Goal: Transaction & Acquisition: Purchase product/service

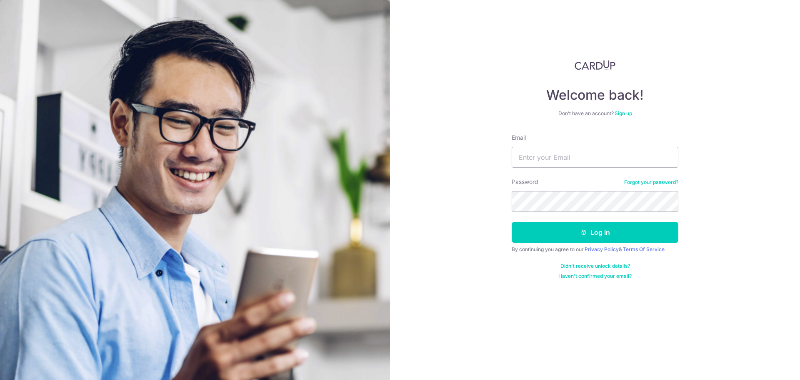
type input "eunicekhoozq@gmail.com"
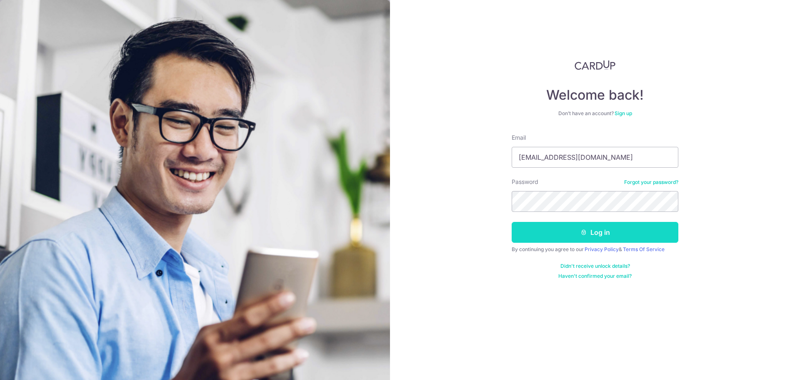
click at [584, 230] on icon "submit" at bounding box center [584, 232] width 7 height 7
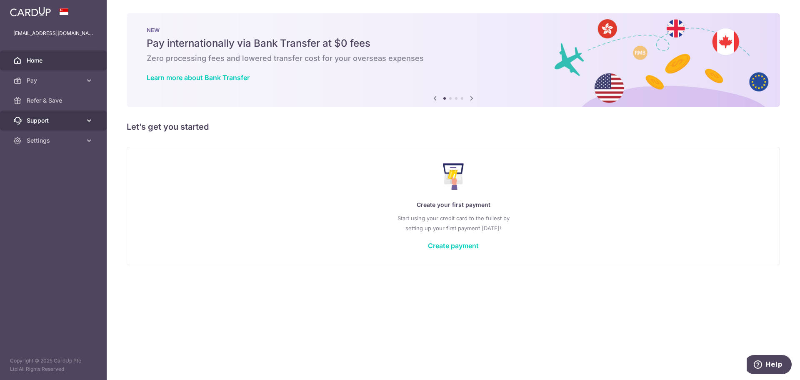
click at [80, 125] on link "Support" at bounding box center [53, 120] width 107 height 20
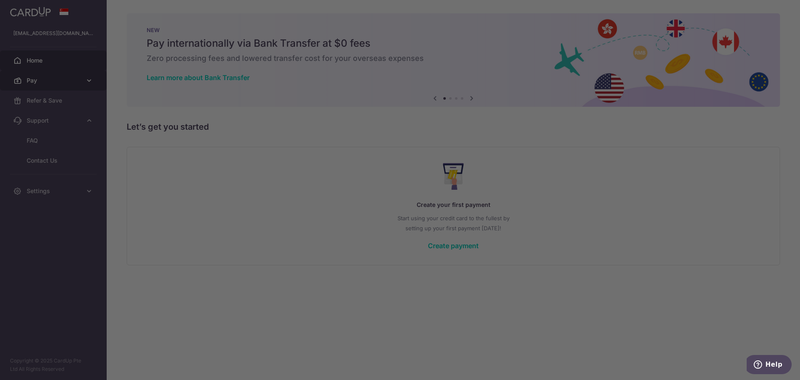
click at [77, 85] on div at bounding box center [404, 191] width 808 height 383
click at [620, 217] on div at bounding box center [404, 191] width 808 height 383
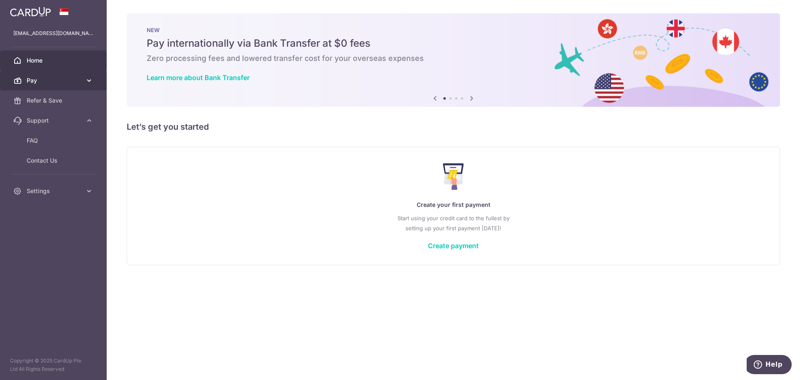
click at [34, 81] on span "Pay" at bounding box center [54, 80] width 55 height 8
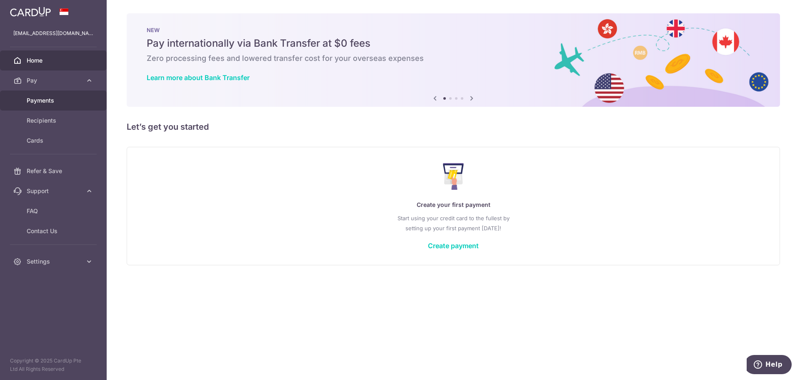
click at [66, 108] on link "Payments" at bounding box center [53, 100] width 107 height 20
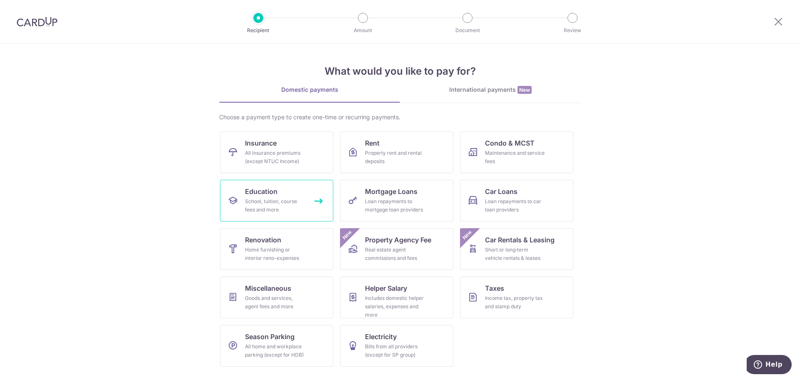
click at [319, 206] on link "Education School, tuition, course fees and more" at bounding box center [276, 201] width 113 height 42
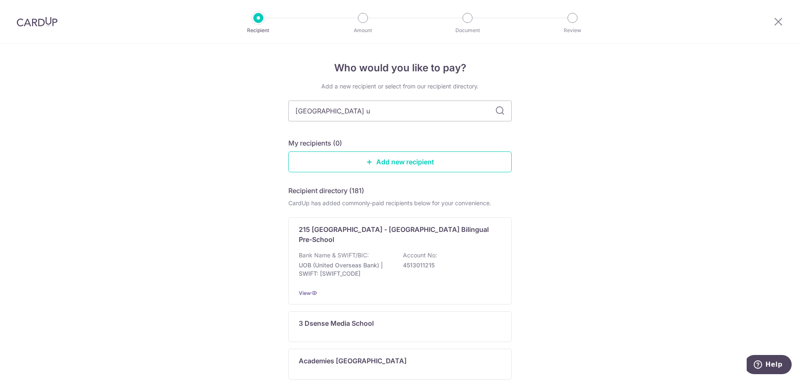
type input "singapore ui"
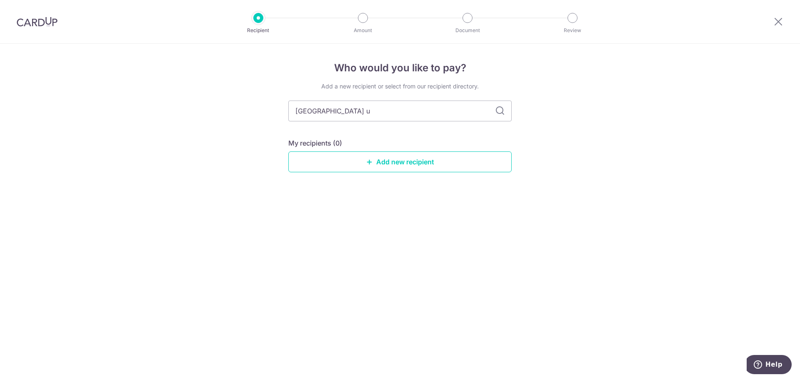
type input "singapore un"
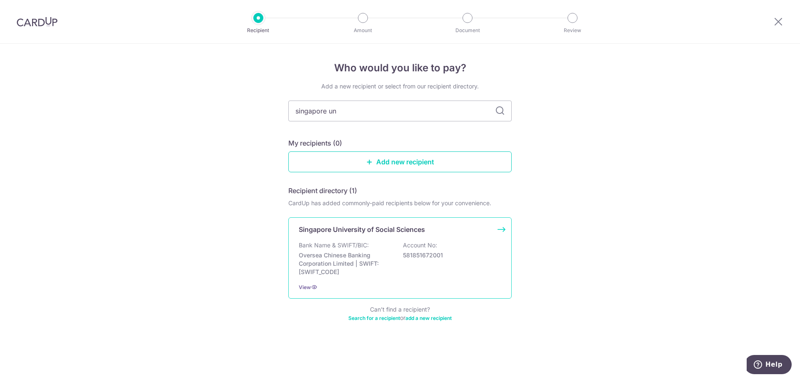
click at [400, 236] on div "Singapore University of Social Sciences Bank Name & SWIFT/BIC: Oversea Chinese …" at bounding box center [399, 257] width 223 height 81
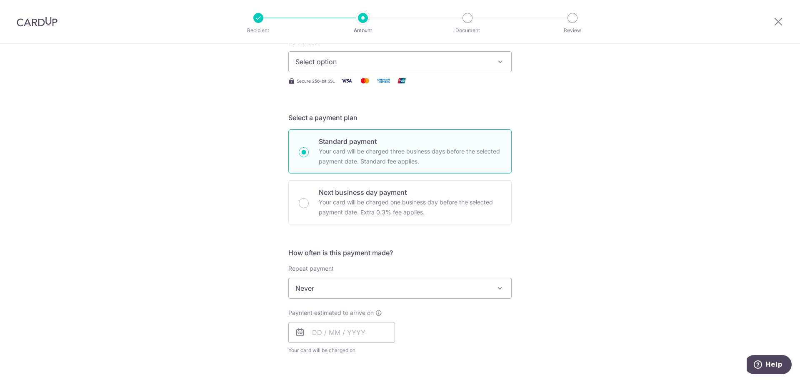
scroll to position [167, 0]
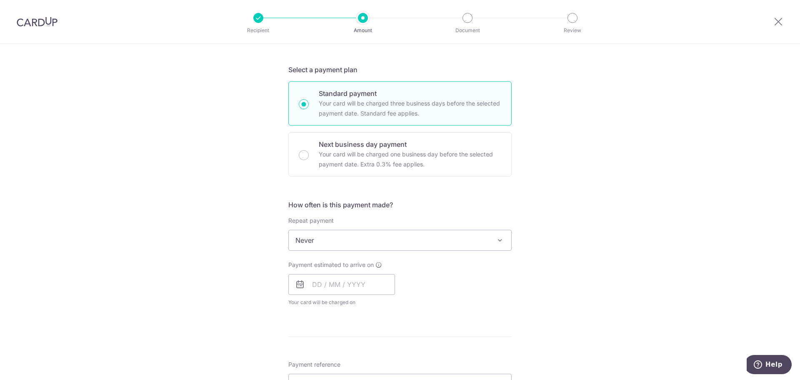
click at [406, 243] on span "Never" at bounding box center [400, 240] width 223 height 20
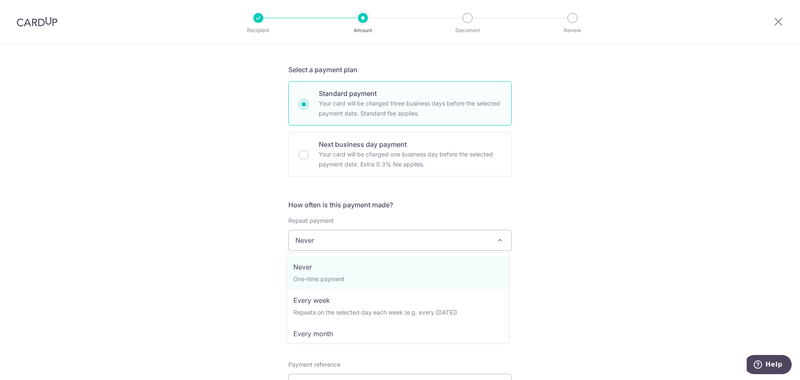
click at [408, 242] on span "Never" at bounding box center [400, 240] width 223 height 20
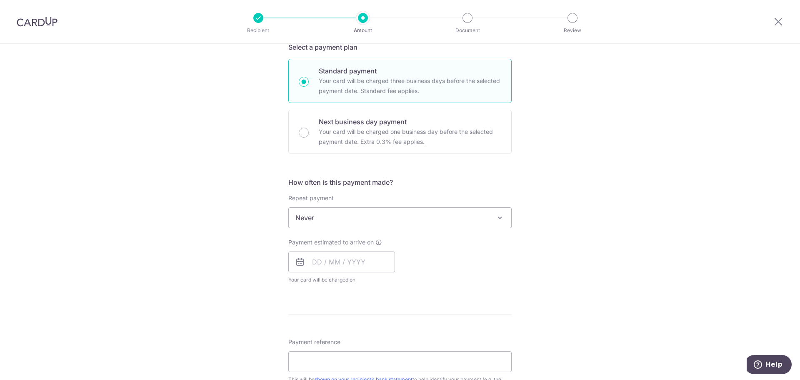
scroll to position [208, 0]
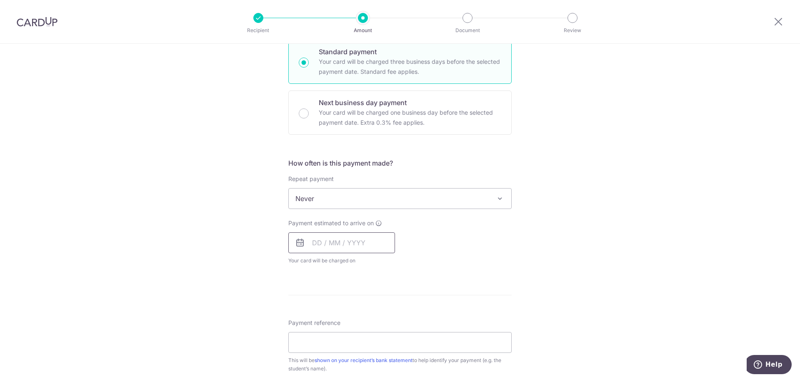
click at [362, 238] on input "text" at bounding box center [341, 242] width 107 height 21
click at [320, 337] on link "15" at bounding box center [322, 334] width 13 height 13
type input "[DATE]"
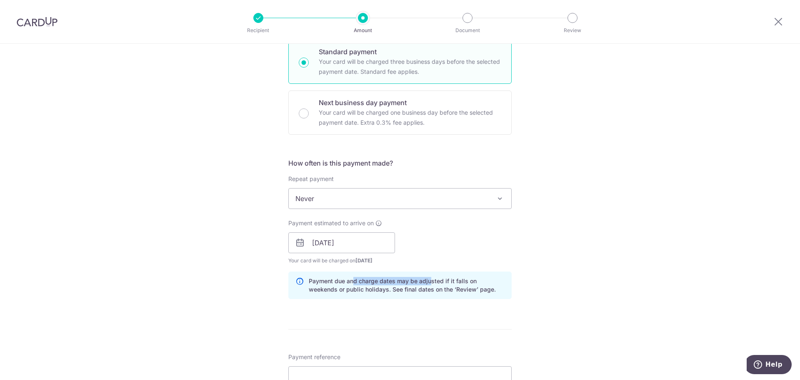
drag, startPoint x: 354, startPoint y: 282, endPoint x: 430, endPoint y: 283, distance: 75.9
click at [430, 283] on p "Payment due and charge dates may be adjusted if it falls on weekends or public …" at bounding box center [407, 285] width 196 height 17
drag, startPoint x: 437, startPoint y: 280, endPoint x: 488, endPoint y: 281, distance: 51.3
click at [488, 281] on p "Payment due and charge dates may be adjusted if it falls on weekends or public …" at bounding box center [407, 285] width 196 height 17
drag, startPoint x: 316, startPoint y: 282, endPoint x: 450, endPoint y: 280, distance: 134.6
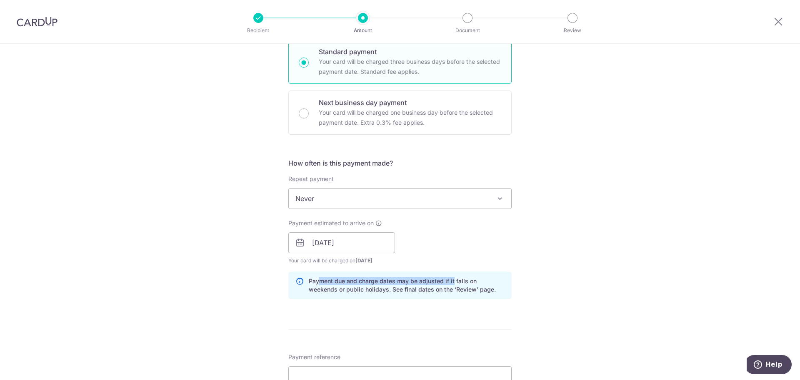
click at [450, 280] on p "Payment due and charge dates may be adjusted if it falls on weekends or public …" at bounding box center [407, 285] width 196 height 17
drag, startPoint x: 388, startPoint y: 291, endPoint x: 455, endPoint y: 290, distance: 66.7
click at [455, 290] on p "Payment due and charge dates may be adjusted if it falls on weekends or public …" at bounding box center [407, 285] width 196 height 17
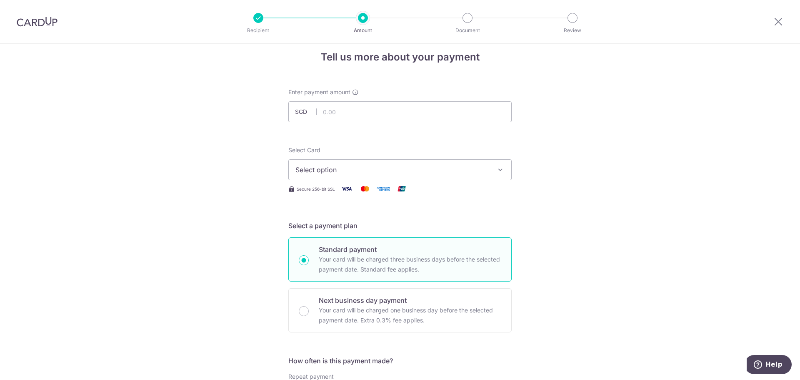
scroll to position [0, 0]
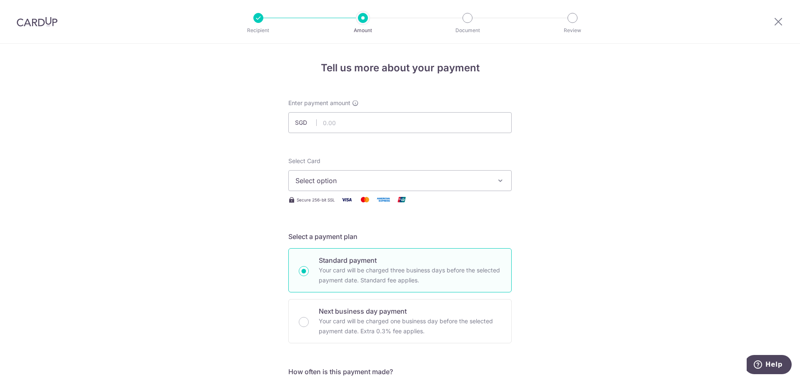
click at [364, 185] on span "Select option" at bounding box center [392, 180] width 194 height 10
click at [371, 122] on input "text" at bounding box center [399, 122] width 223 height 21
click at [354, 126] on input "text" at bounding box center [399, 122] width 223 height 21
type input "4,743.00"
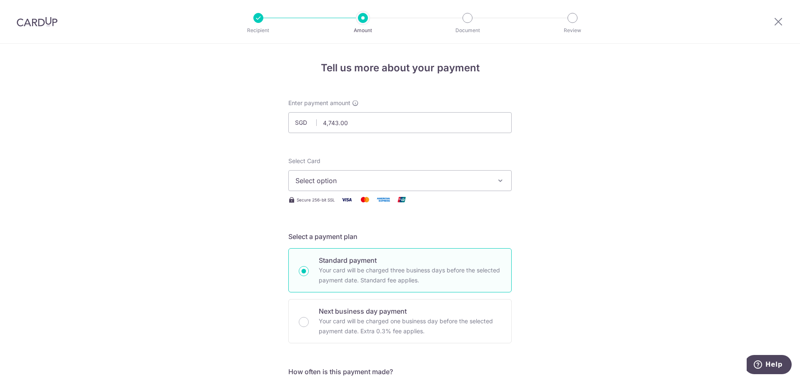
click at [348, 184] on span "Select option" at bounding box center [392, 180] width 194 height 10
click at [348, 208] on span "Add credit card" at bounding box center [407, 204] width 194 height 8
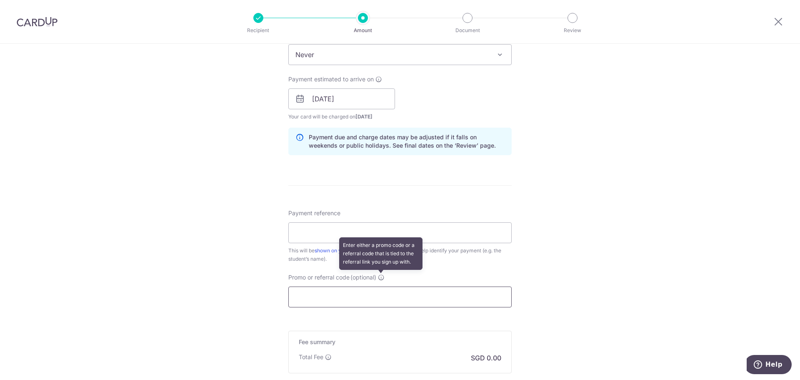
scroll to position [583, 0]
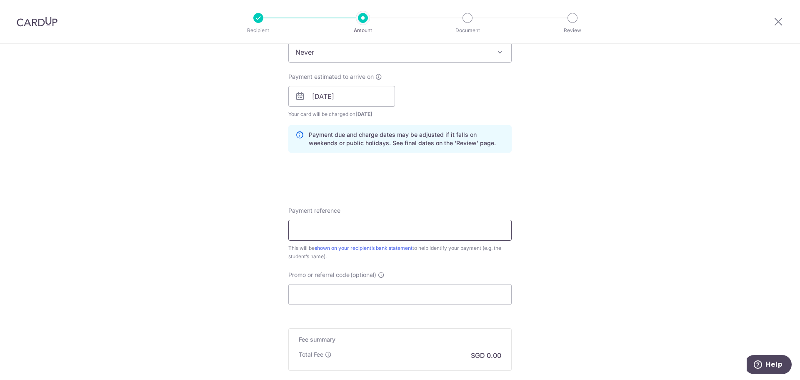
click at [372, 233] on input "Payment reference" at bounding box center [399, 230] width 223 height 21
paste input "FTU2514558"
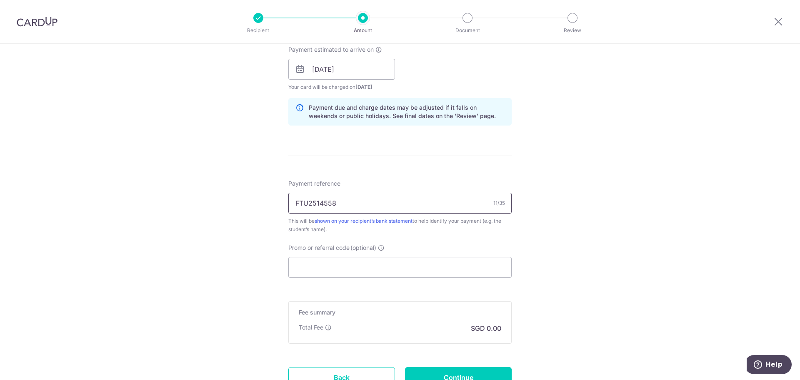
scroll to position [625, 0]
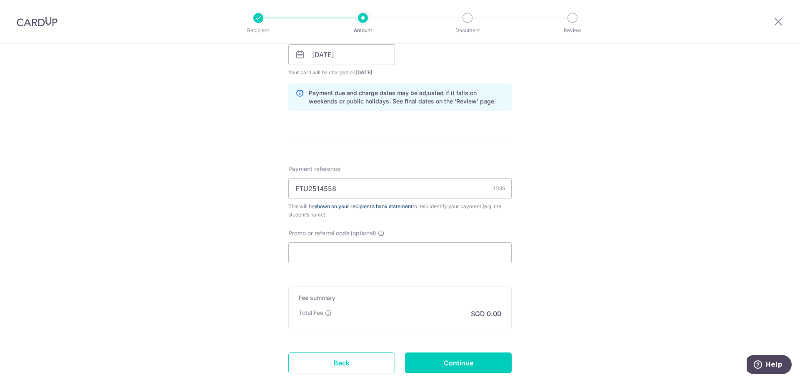
click at [375, 207] on link "shown on your recipient’s bank statement" at bounding box center [364, 206] width 98 height 6
click at [293, 190] on input "FTU2514558" at bounding box center [399, 188] width 223 height 21
click at [392, 195] on input "FTU2514558" at bounding box center [399, 188] width 223 height 21
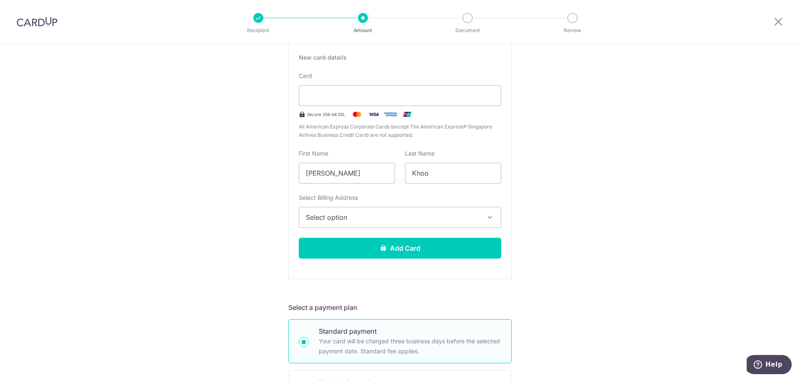
scroll to position [98, 0]
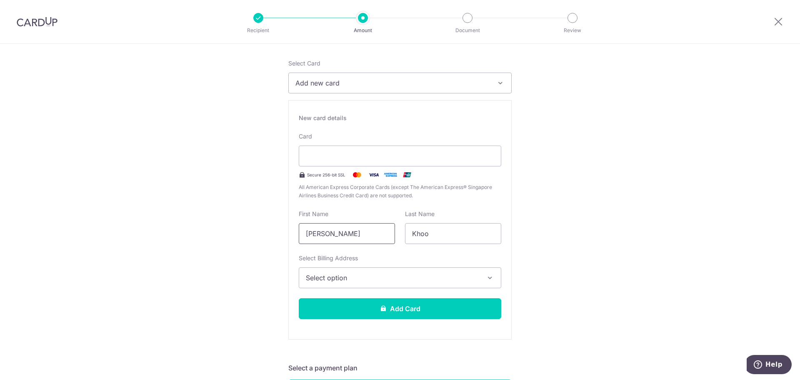
type input "FTU2514558 - KHOO ZHI QIN EUNICE"
drag, startPoint x: 370, startPoint y: 240, endPoint x: 275, endPoint y: 239, distance: 94.2
type input "BEE LIAN"
drag, startPoint x: 453, startPoint y: 236, endPoint x: 364, endPoint y: 238, distance: 89.6
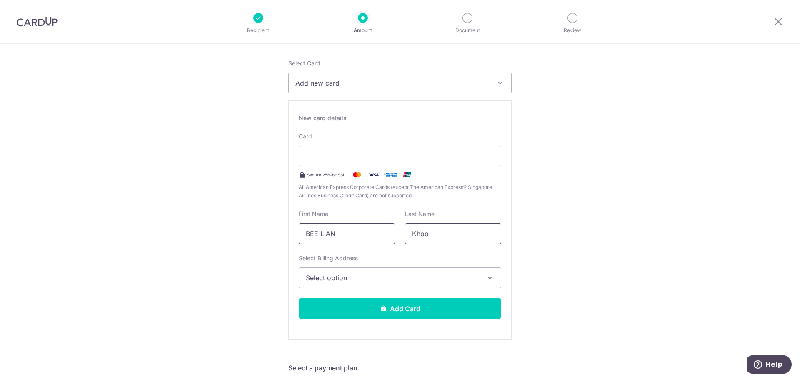
click at [364, 238] on div "First Name BEE LIAN Last Name Khoo" at bounding box center [400, 227] width 213 height 34
type input "TSZE"
click at [350, 276] on span "Select option" at bounding box center [392, 278] width 173 height 10
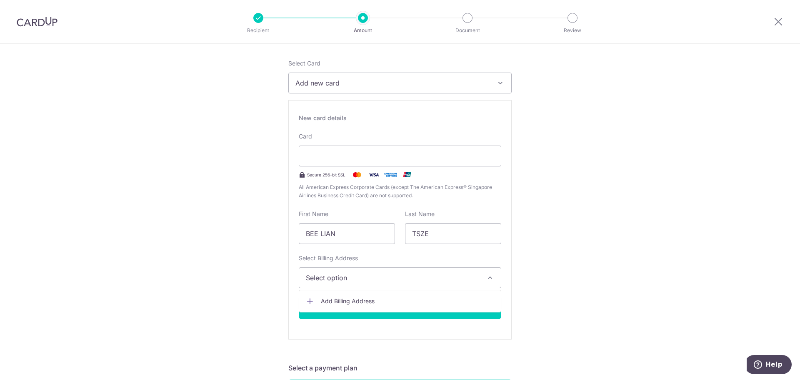
click at [351, 297] on span "Add Billing Address" at bounding box center [407, 301] width 173 height 8
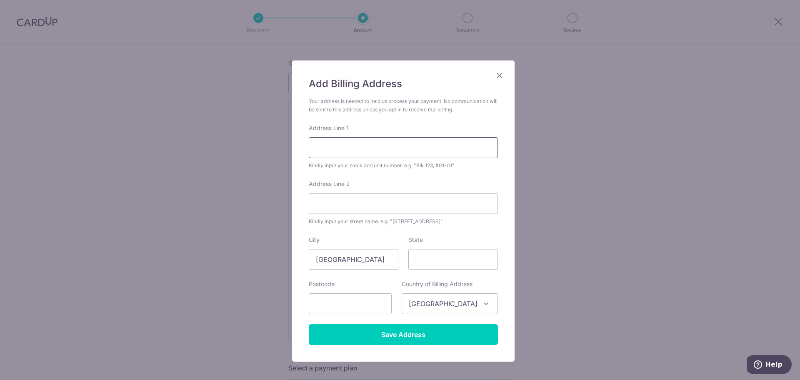
click at [344, 144] on input "Address Line 1" at bounding box center [403, 147] width 189 height 21
type input "Blk 310b Ang Mo Kio Ave 1 #17-379"
type input "singapore"
type input "562310"
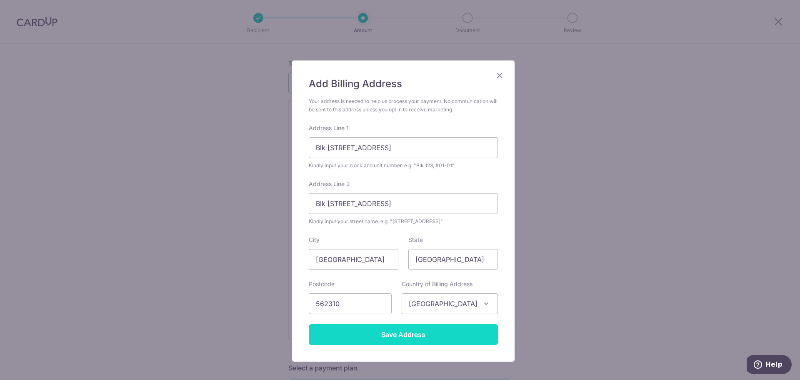
click at [413, 341] on input "Save Address" at bounding box center [403, 334] width 189 height 21
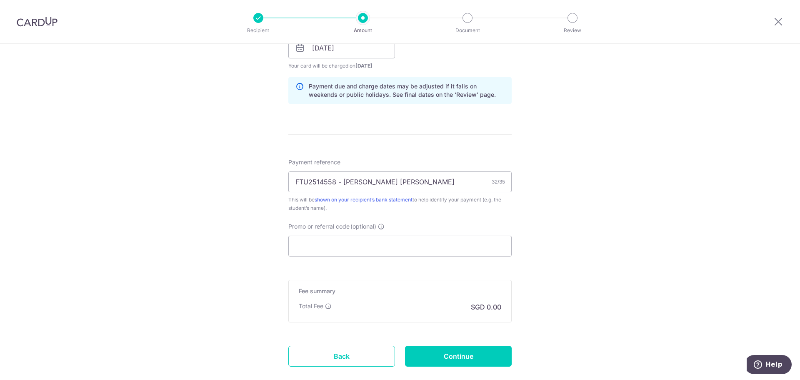
scroll to position [681, 0]
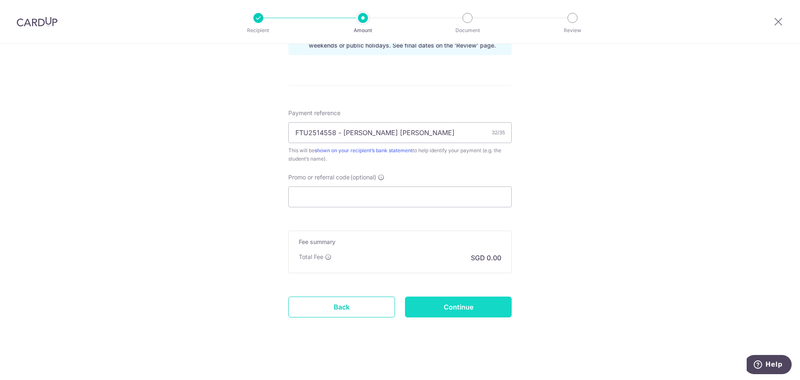
click at [459, 315] on input "Continue" at bounding box center [458, 306] width 107 height 21
type input "Create Schedule"
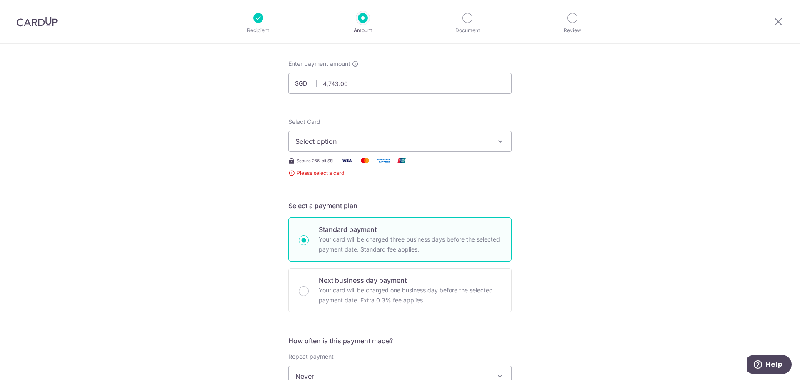
click at [369, 141] on span "Select option" at bounding box center [392, 141] width 194 height 10
click at [351, 166] on span "Add credit card" at bounding box center [407, 164] width 194 height 8
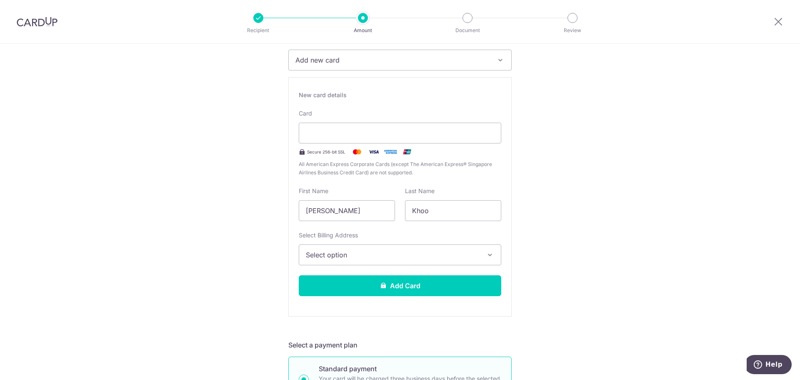
scroll to position [123, 0]
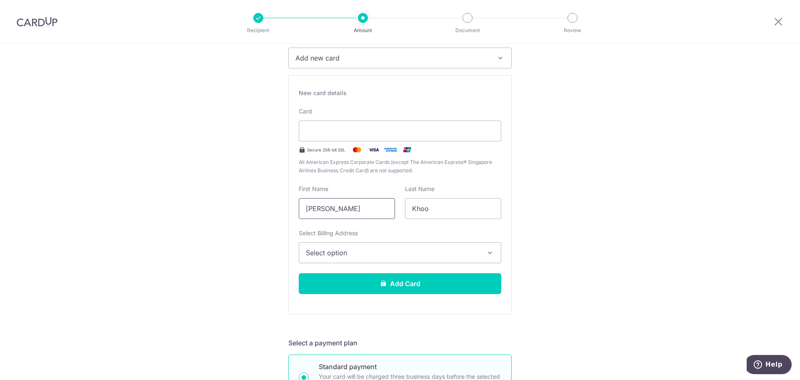
drag, startPoint x: 363, startPoint y: 214, endPoint x: 300, endPoint y: 212, distance: 63.8
click at [300, 212] on input "[PERSON_NAME]" at bounding box center [347, 208] width 96 height 21
type input "BEE LIAN"
drag, startPoint x: 447, startPoint y: 208, endPoint x: 388, endPoint y: 199, distance: 60.4
click at [388, 199] on div "First Name [PERSON_NAME] Last Name Khoo" at bounding box center [400, 202] width 213 height 34
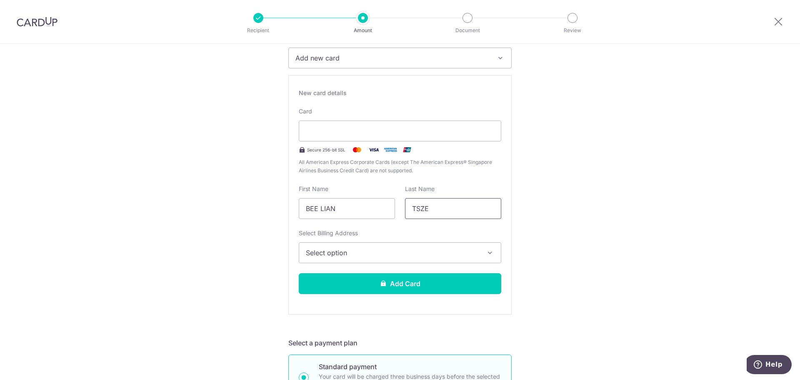
type input "TSZE"
click at [366, 255] on span "Select option" at bounding box center [392, 253] width 173 height 10
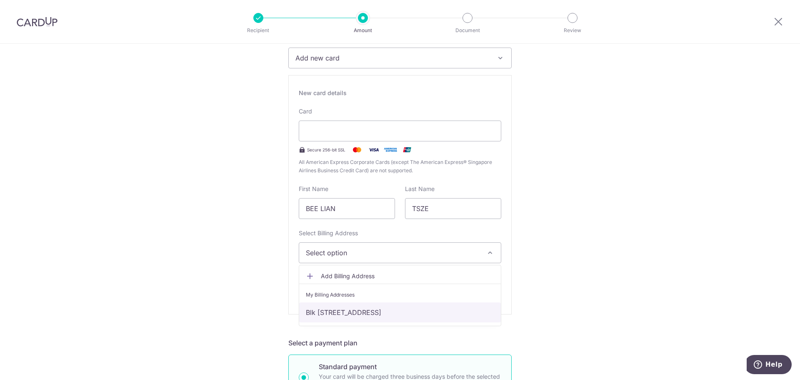
click at [372, 312] on link "Blk 310b Ang Mo Kio Ave 1 #17-379, Blk 310b Ang Mo Kio Ave 1 #17-379, Singapore…" at bounding box center [400, 312] width 202 height 20
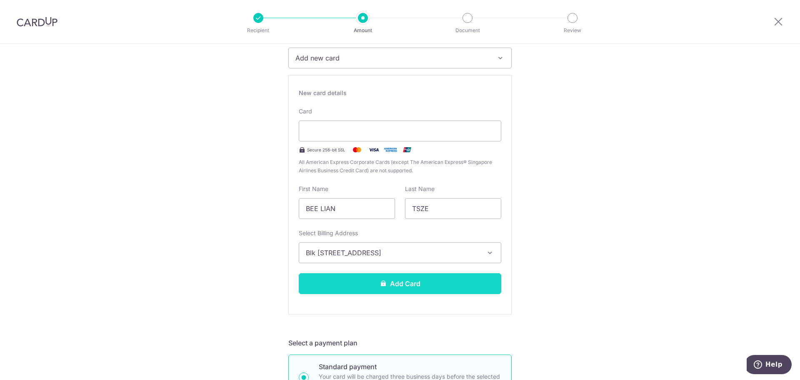
click at [372, 287] on button "Add Card" at bounding box center [400, 283] width 203 height 21
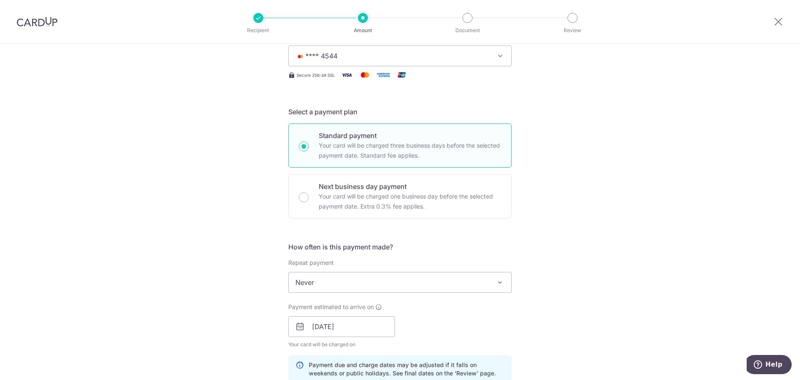
scroll to position [125, 0]
click at [402, 281] on span "Never" at bounding box center [400, 282] width 223 height 20
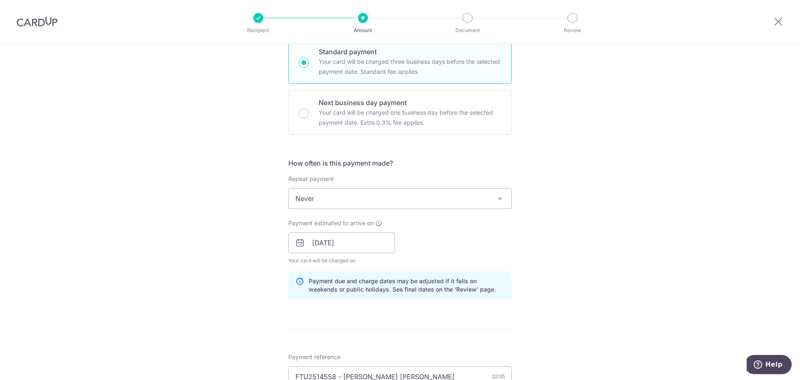
scroll to position [375, 0]
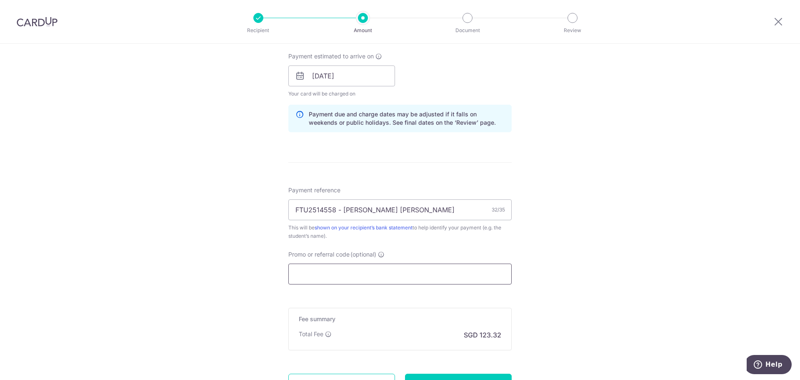
click at [357, 278] on input "Promo or referral code (optional)" at bounding box center [399, 273] width 223 height 21
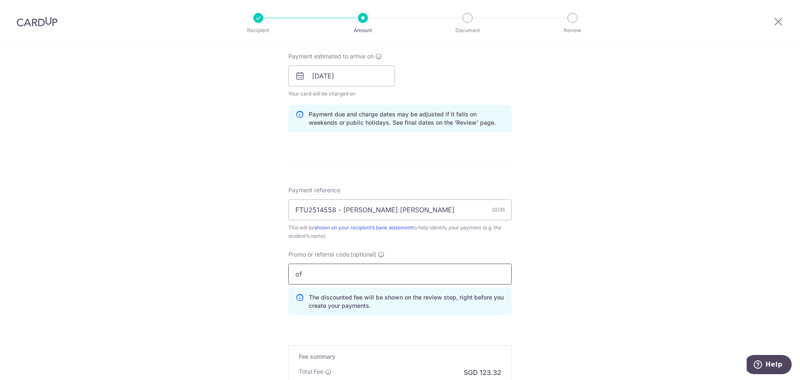
type input "o"
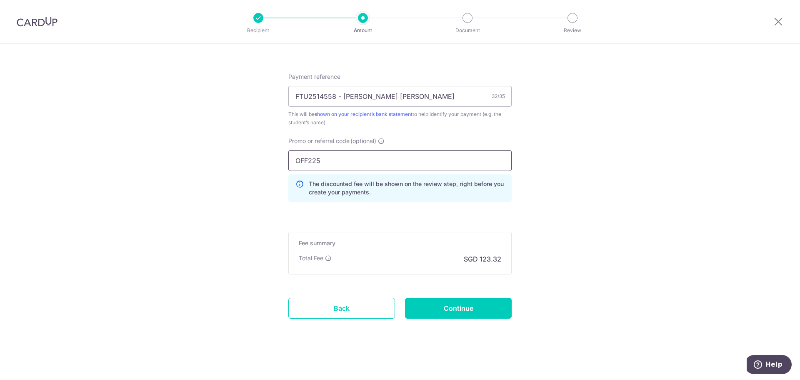
scroll to position [490, 0]
type input "OFF225"
drag, startPoint x: 602, startPoint y: 201, endPoint x: 544, endPoint y: 227, distance: 63.4
click at [426, 313] on input "Continue" at bounding box center [458, 306] width 107 height 21
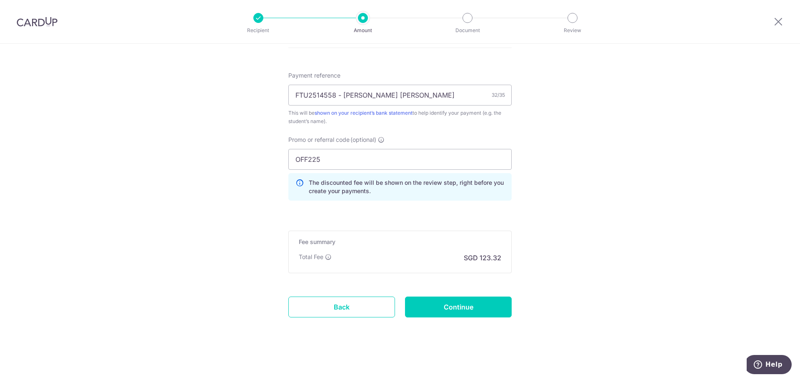
type input "Create Schedule"
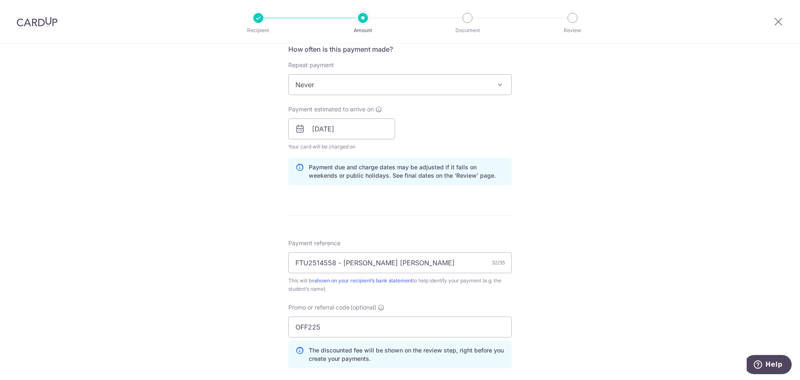
scroll to position [323, 0]
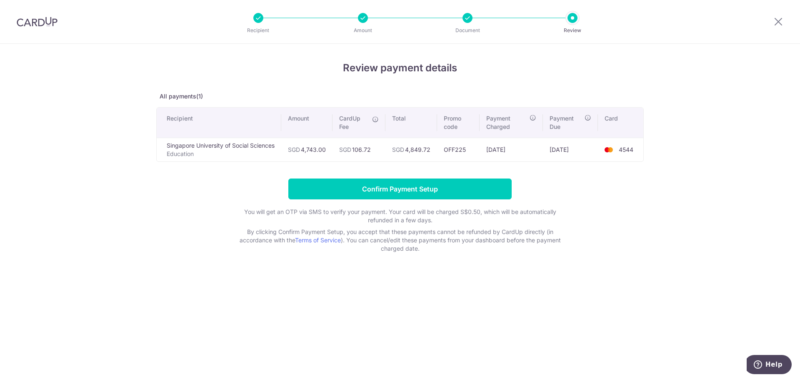
drag, startPoint x: 346, startPoint y: 146, endPoint x: 372, endPoint y: 147, distance: 25.8
click at [372, 147] on td "SGD 106.72" at bounding box center [359, 150] width 53 height 24
